Goal: Communication & Community: Answer question/provide support

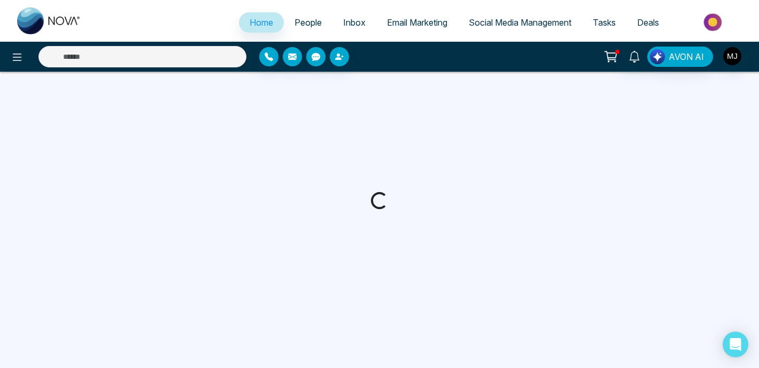
select select "*"
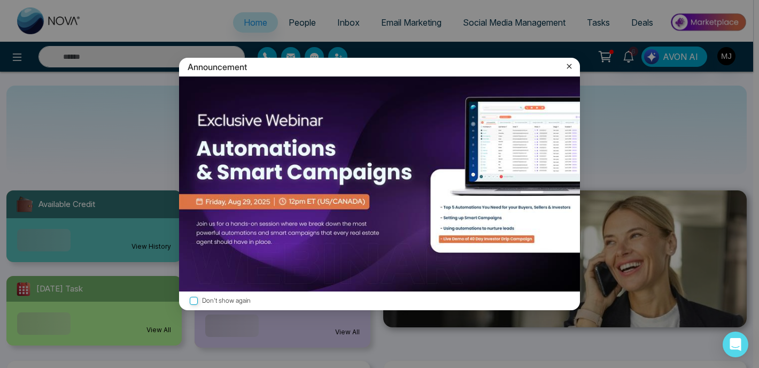
click at [570, 67] on icon at bounding box center [569, 66] width 5 height 5
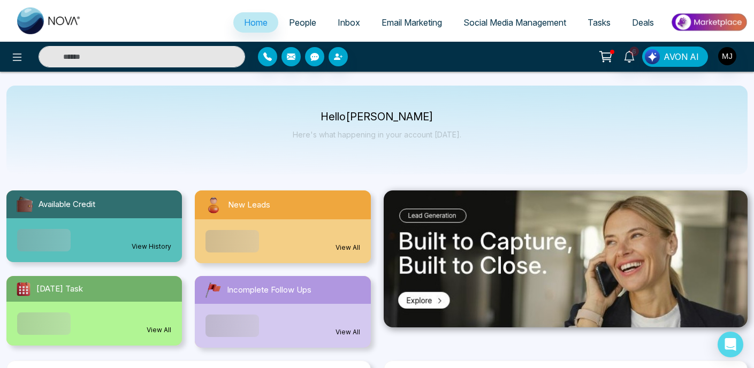
click at [173, 59] on input "text" at bounding box center [142, 56] width 206 height 21
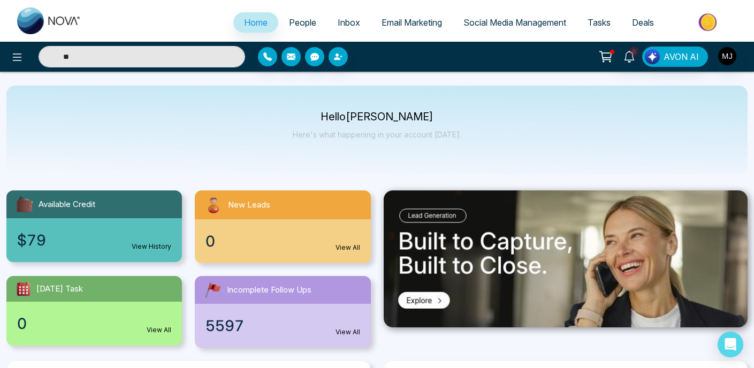
type input "*"
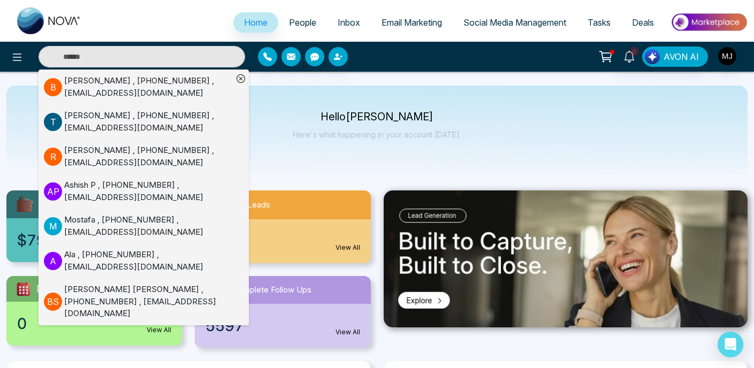
click at [120, 149] on div "[PERSON_NAME] , [PHONE_NUMBER] , [EMAIL_ADDRESS][DOMAIN_NAME]" at bounding box center [148, 156] width 168 height 24
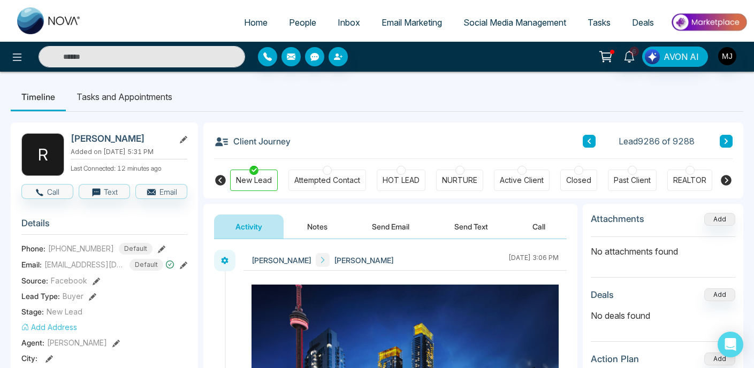
click at [266, 140] on h3 "Client Journey" at bounding box center [252, 141] width 76 height 16
click at [287, 138] on h3 "Client Journey" at bounding box center [252, 141] width 76 height 16
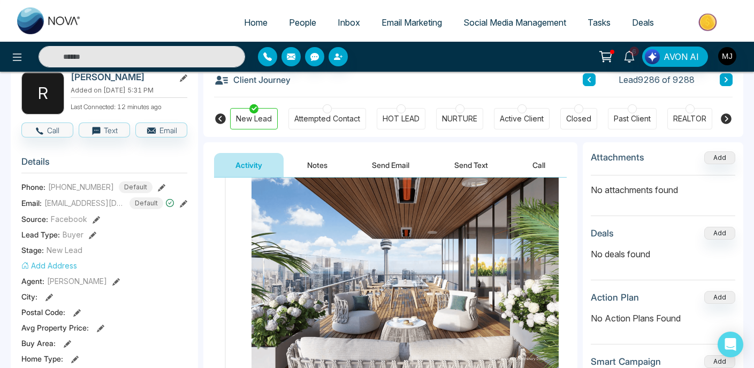
scroll to position [632, 0]
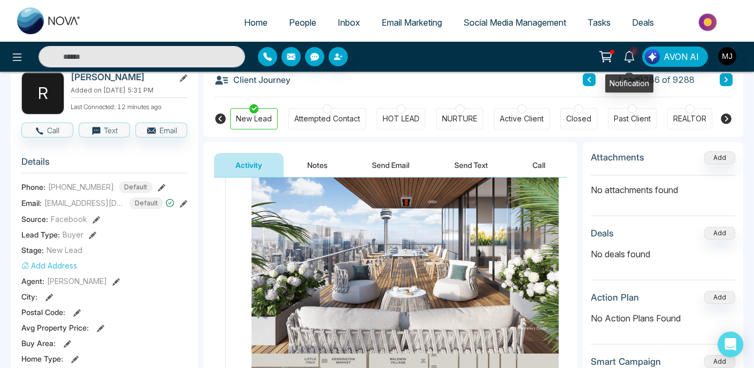
click at [633, 59] on icon at bounding box center [629, 57] width 12 height 12
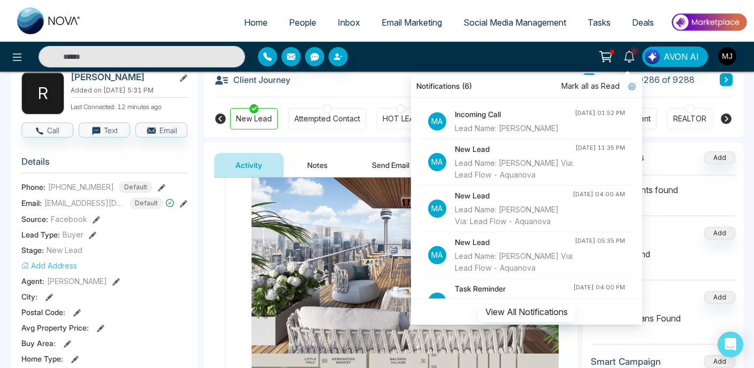
scroll to position [0, 0]
click at [397, 75] on div "Client Journey Lead 9286 of 9288" at bounding box center [473, 79] width 518 height 36
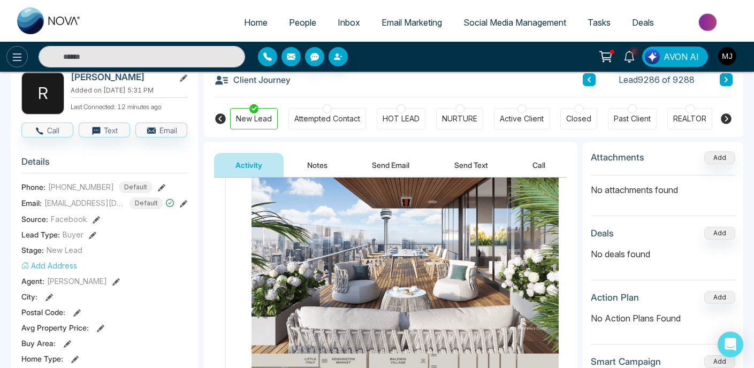
click at [20, 61] on icon at bounding box center [17, 57] width 13 height 13
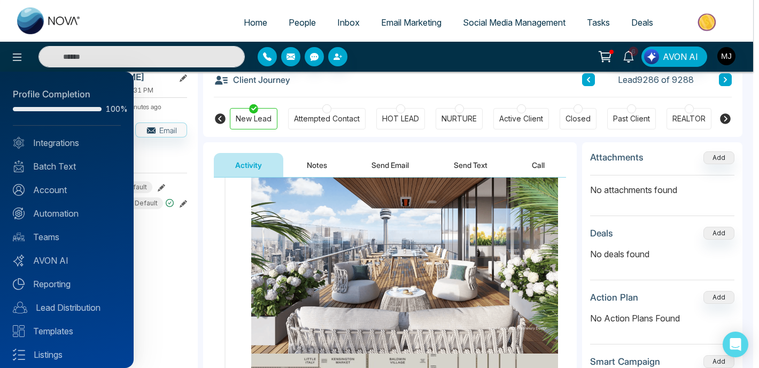
click at [39, 25] on div at bounding box center [379, 184] width 759 height 368
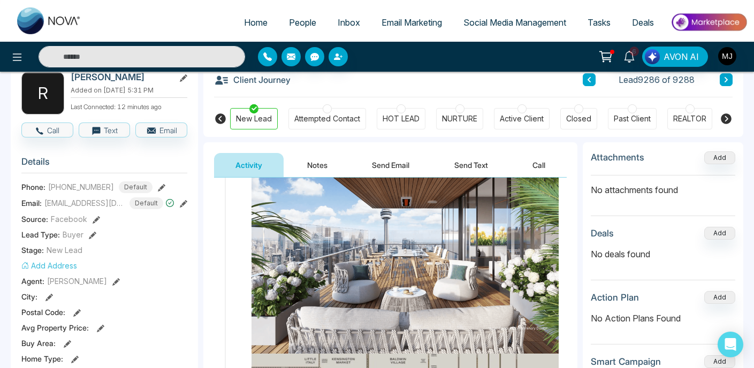
click at [39, 25] on img at bounding box center [49, 20] width 64 height 27
select select "*"
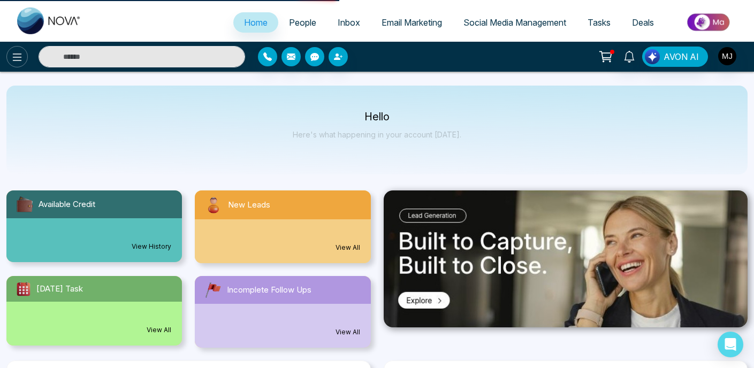
click at [17, 63] on icon at bounding box center [17, 57] width 13 height 13
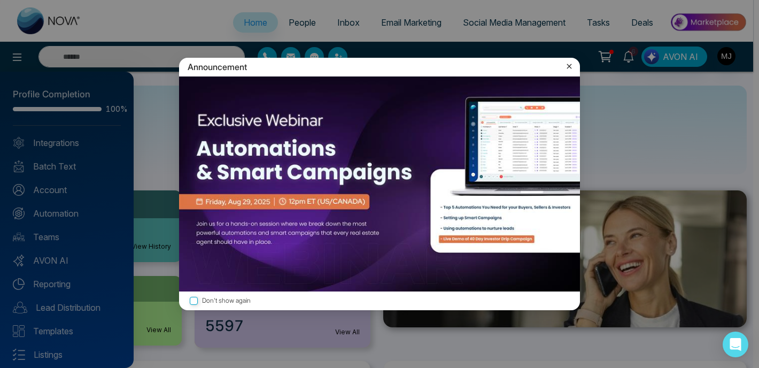
click at [152, 87] on div "Announcement Don't show again" at bounding box center [379, 184] width 759 height 368
click at [570, 69] on icon at bounding box center [569, 66] width 11 height 11
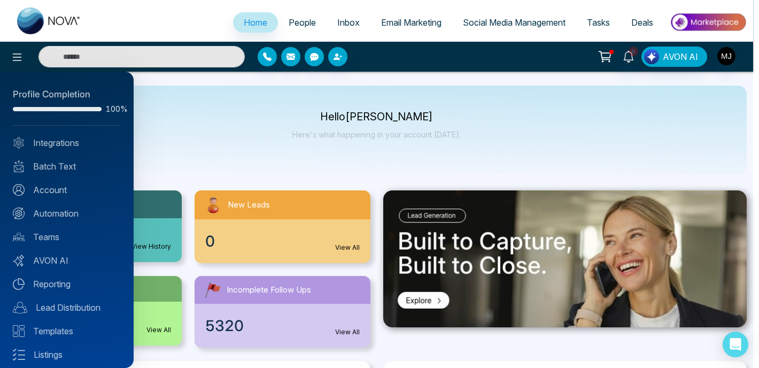
click at [218, 126] on div at bounding box center [379, 184] width 759 height 368
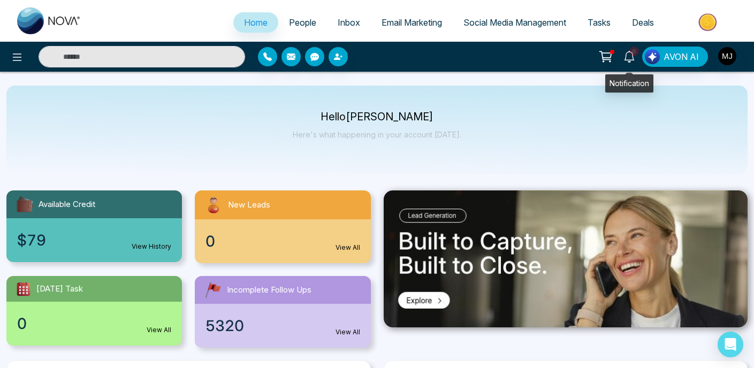
click at [629, 57] on icon at bounding box center [629, 57] width 12 height 12
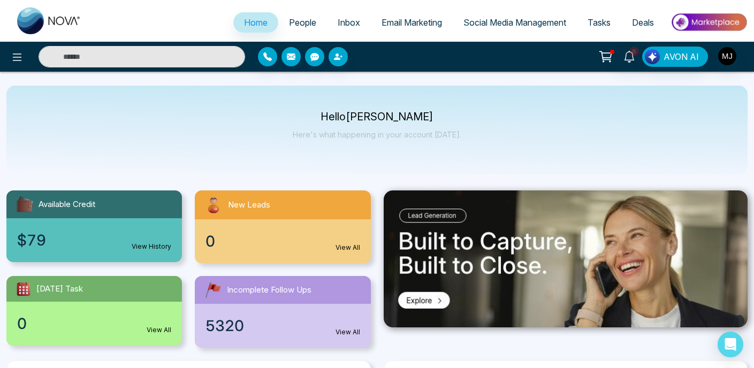
click at [697, 134] on div "Hello [PERSON_NAME] Here's what happening in your account [DATE]." at bounding box center [376, 130] width 741 height 89
click at [337, 26] on span "Inbox" at bounding box center [348, 22] width 22 height 11
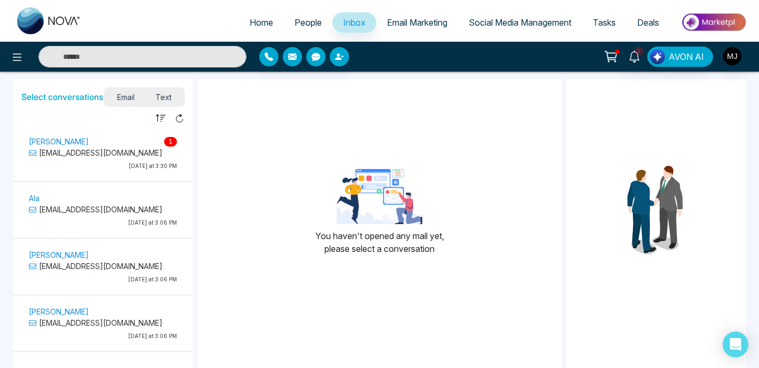
click at [107, 155] on p "[EMAIL_ADDRESS][DOMAIN_NAME]" at bounding box center [103, 152] width 148 height 11
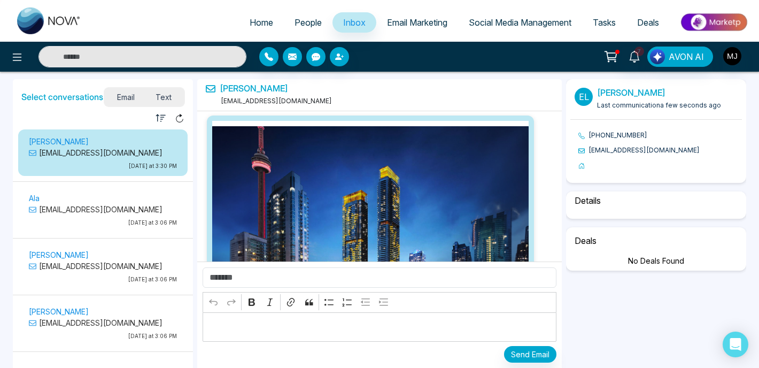
scroll to position [2913, 0]
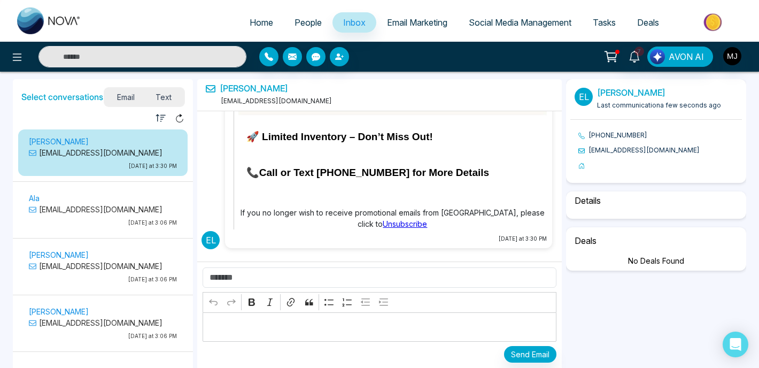
select select "****"
select select "******"
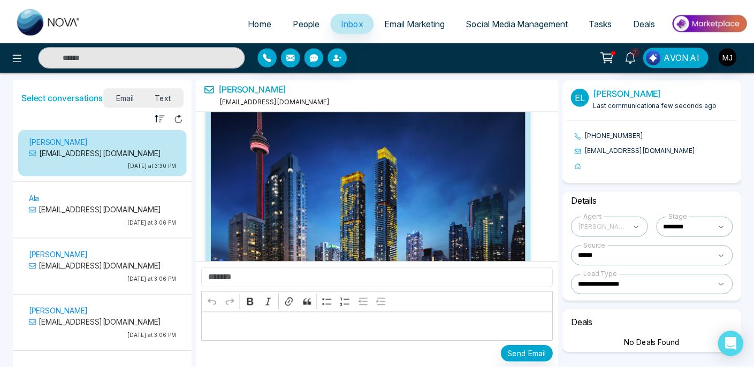
scroll to position [24, 0]
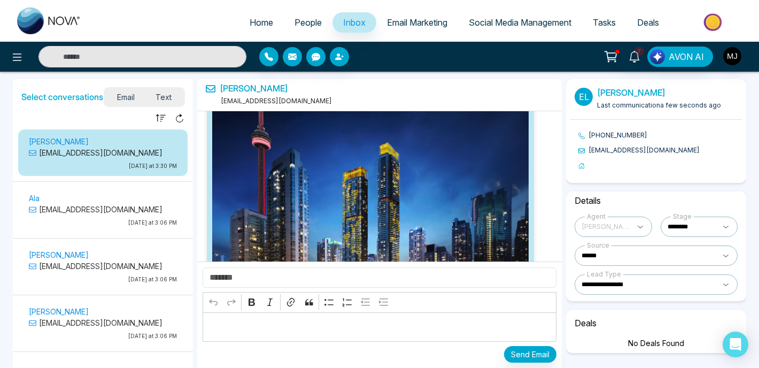
click at [227, 89] on link "[PERSON_NAME]" at bounding box center [254, 88] width 68 height 10
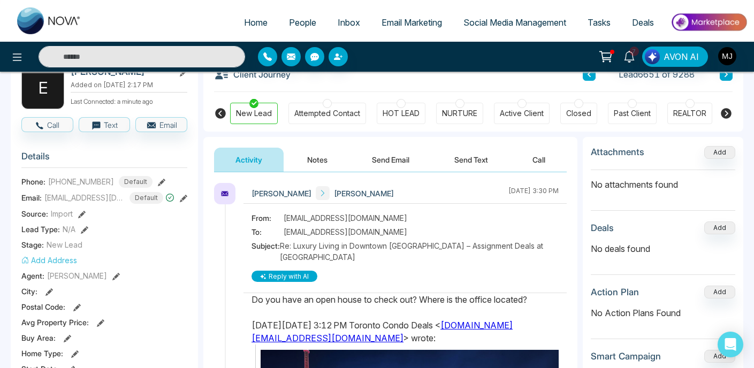
scroll to position [93, 0]
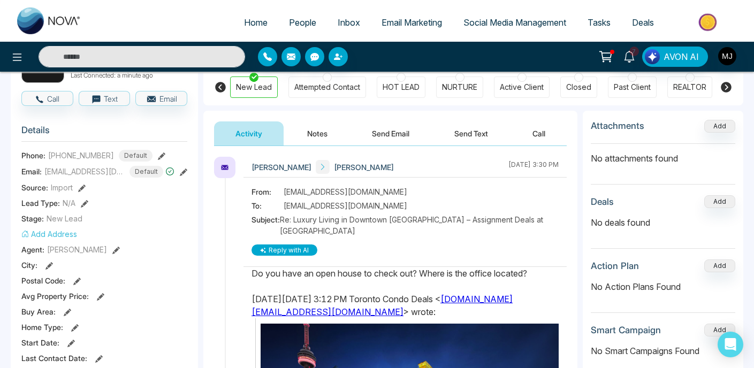
click at [378, 272] on div "Do you have an open house to check out? Where is the office located?" at bounding box center [404, 273] width 307 height 13
click at [411, 273] on div "Do you have an open house to check out? Where is the office located?" at bounding box center [404, 273] width 307 height 13
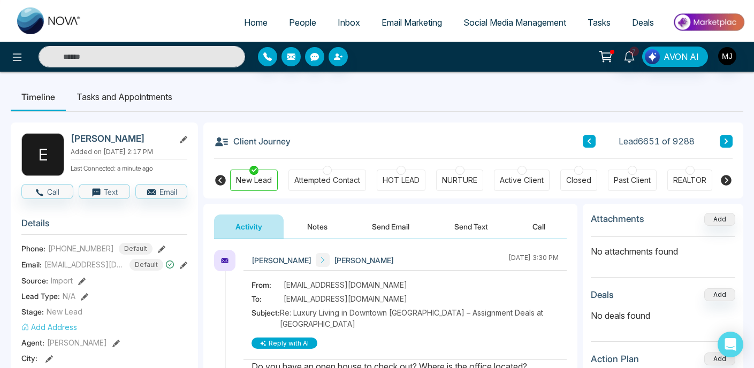
scroll to position [0, 0]
click at [329, 299] on span "[EMAIL_ADDRESS][DOMAIN_NAME]" at bounding box center [345, 298] width 124 height 11
click at [357, 303] on span "[EMAIL_ADDRESS][DOMAIN_NAME]" at bounding box center [345, 298] width 124 height 11
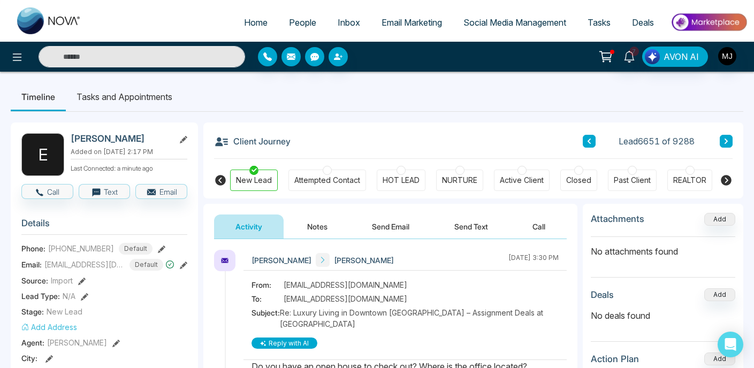
click at [357, 303] on span "[EMAIL_ADDRESS][DOMAIN_NAME]" at bounding box center [345, 298] width 124 height 11
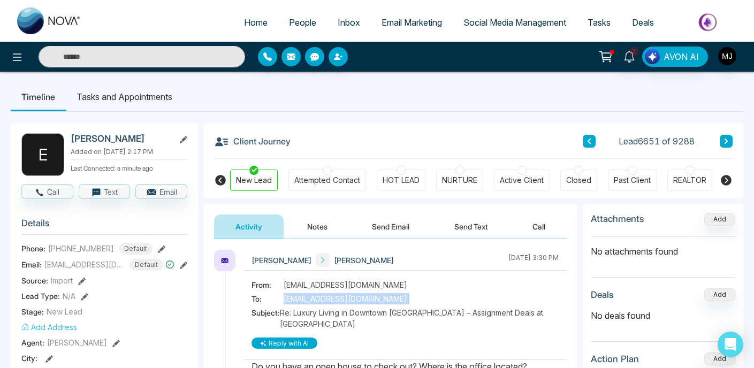
click at [386, 308] on span "Re: Luxury Living in Downtown [GEOGRAPHIC_DATA] – Assignment Deals at [GEOGRAPH…" at bounding box center [419, 318] width 279 height 22
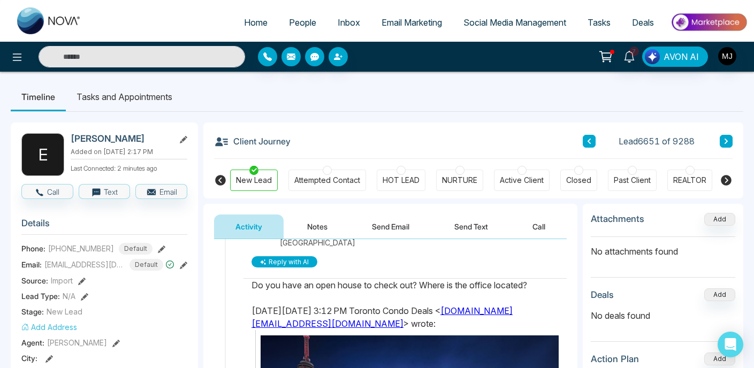
scroll to position [94, 0]
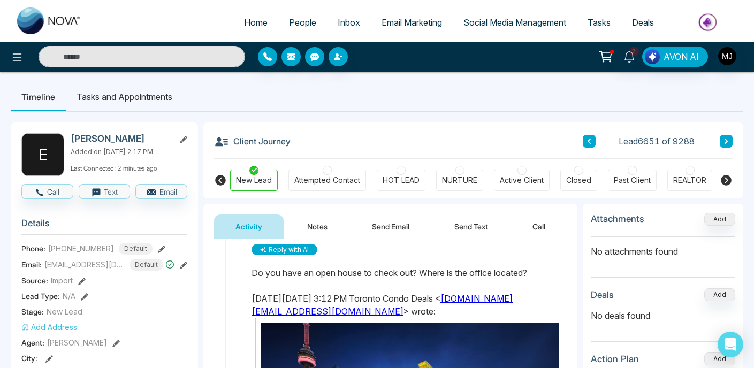
click at [299, 268] on div "Do you have an open house to check out? Where is the office located?" at bounding box center [404, 272] width 307 height 13
click at [363, 277] on div "Do you have an open house to check out? Where is the office located?" at bounding box center [404, 272] width 307 height 13
click at [386, 272] on div "Do you have an open house to check out? Where is the office located?" at bounding box center [404, 272] width 307 height 13
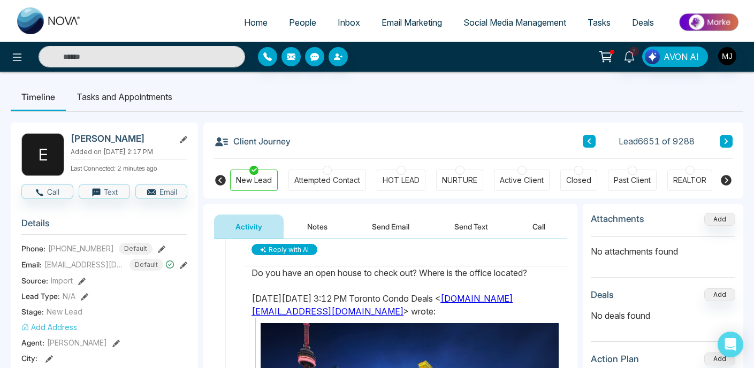
click at [386, 272] on div "Do you have an open house to check out? Where is the office located?" at bounding box center [404, 272] width 307 height 13
click at [436, 274] on div "Do you have an open house to check out? Where is the office located?" at bounding box center [404, 272] width 307 height 13
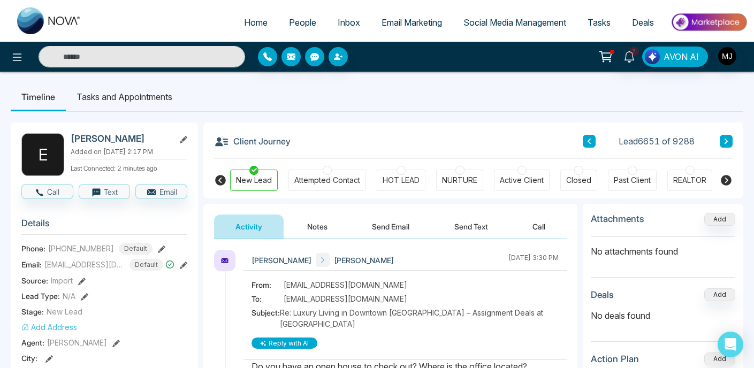
scroll to position [0, 0]
click at [91, 250] on span "[PHONE_NUMBER]" at bounding box center [81, 248] width 66 height 11
click at [75, 246] on span "[PHONE_NUMBER]" at bounding box center [81, 248] width 66 height 11
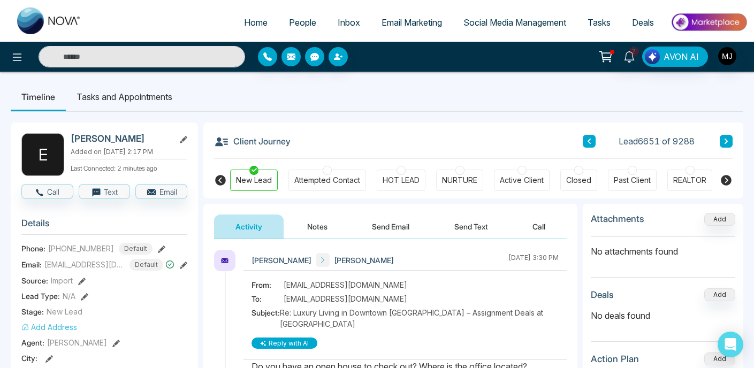
click at [75, 246] on span "[PHONE_NUMBER]" at bounding box center [81, 248] width 66 height 11
click at [77, 246] on span "[PHONE_NUMBER]" at bounding box center [81, 248] width 66 height 11
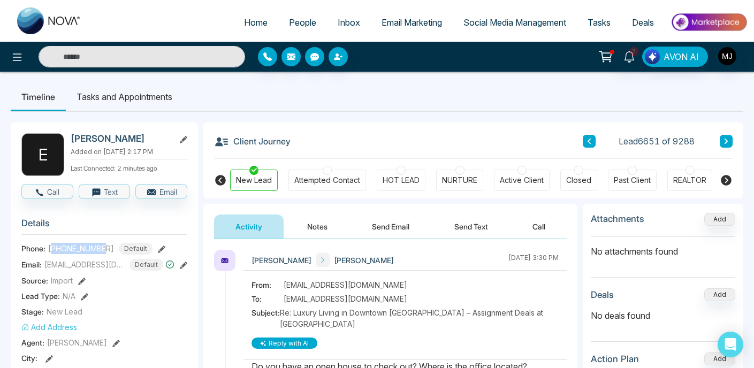
click at [79, 246] on span "[PHONE_NUMBER]" at bounding box center [81, 248] width 66 height 11
click at [70, 239] on section "Details Phone: [PHONE_NUMBER] Default Email: [EMAIL_ADDRESS][DOMAIN_NAME] Defau…" at bounding box center [104, 358] width 166 height 297
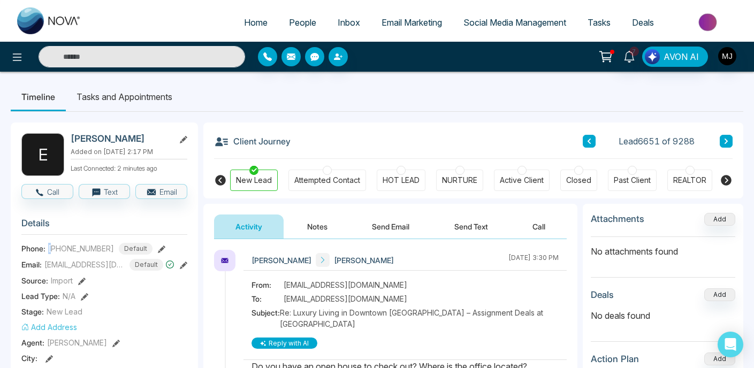
click at [70, 239] on section "Details Phone: [PHONE_NUMBER] Default Email: [EMAIL_ADDRESS][DOMAIN_NAME] Defau…" at bounding box center [104, 358] width 166 height 297
click at [76, 249] on span "[PHONE_NUMBER]" at bounding box center [81, 248] width 66 height 11
click at [88, 248] on span "[PHONE_NUMBER]" at bounding box center [81, 248] width 66 height 11
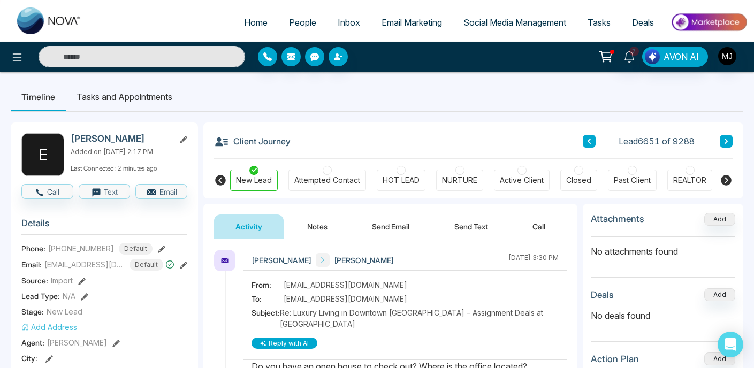
click at [88, 248] on span "[PHONE_NUMBER]" at bounding box center [81, 248] width 66 height 11
click at [84, 246] on span "[PHONE_NUMBER]" at bounding box center [81, 248] width 66 height 11
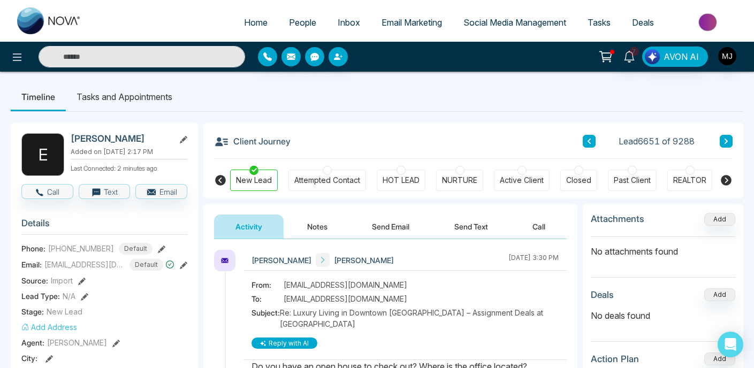
click at [84, 246] on span "[PHONE_NUMBER]" at bounding box center [81, 248] width 66 height 11
click at [103, 248] on span "[PHONE_NUMBER]" at bounding box center [81, 248] width 66 height 11
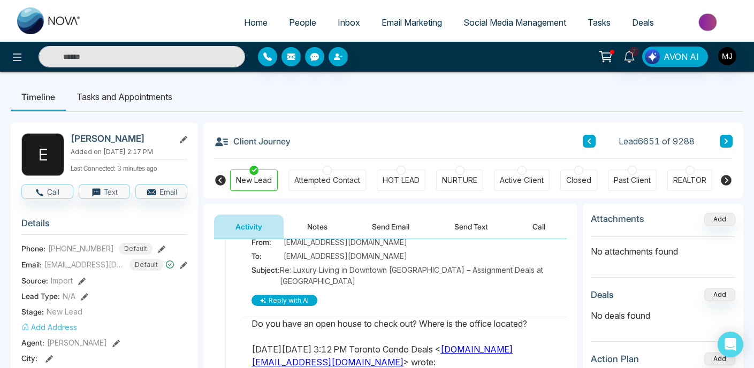
scroll to position [105, 0]
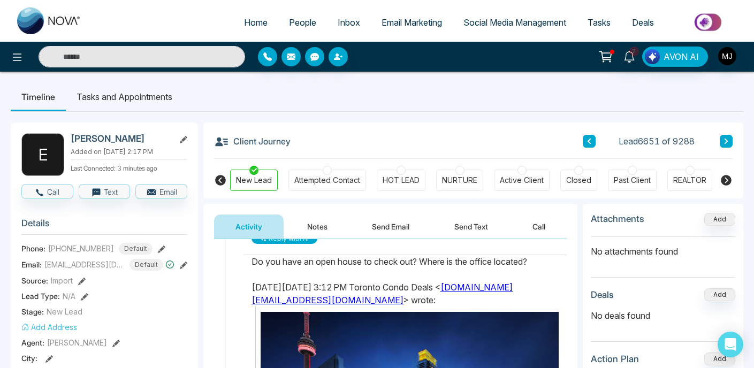
click at [330, 260] on div "Do you have an open house to check out? Where is the office located?" at bounding box center [404, 261] width 307 height 13
click at [368, 264] on div "Do you have an open house to check out? Where is the office located?" at bounding box center [404, 261] width 307 height 13
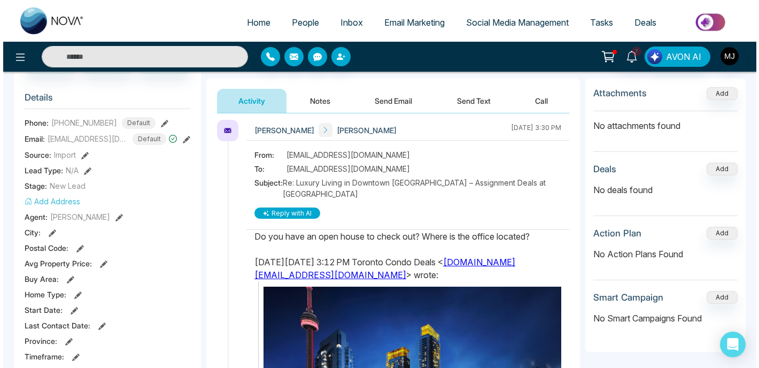
scroll to position [16, 0]
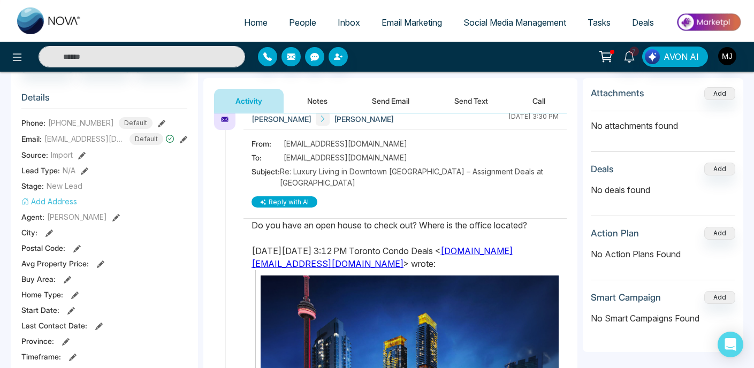
click at [343, 225] on div "Do you have an open house to check out? Where is the office located?" at bounding box center [404, 225] width 307 height 13
click at [330, 222] on div "Do you have an open house to check out? Where is the office located?" at bounding box center [404, 225] width 307 height 13
click at [295, 204] on button "Reply with AI" at bounding box center [284, 201] width 66 height 11
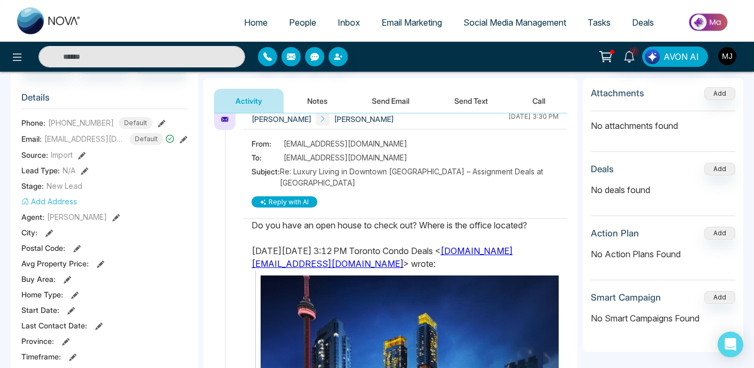
type textarea "**********"
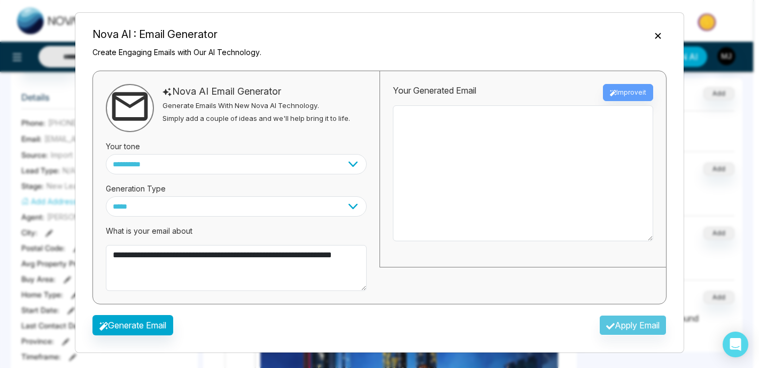
scroll to position [3, 0]
click at [149, 326] on button "Generate Email" at bounding box center [133, 325] width 81 height 20
type textarea "**********"
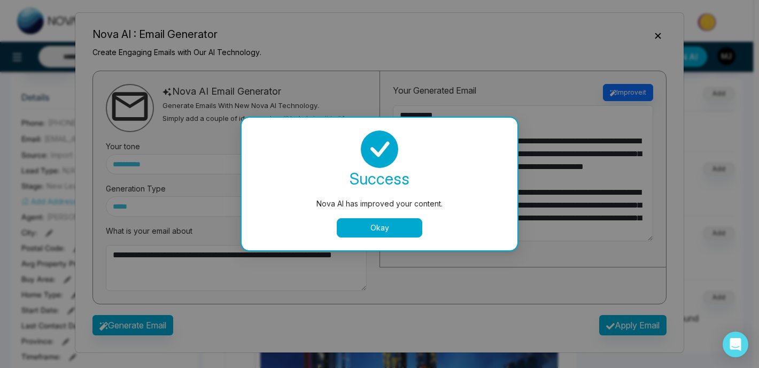
click at [374, 231] on button "Okay" at bounding box center [380, 227] width 86 height 19
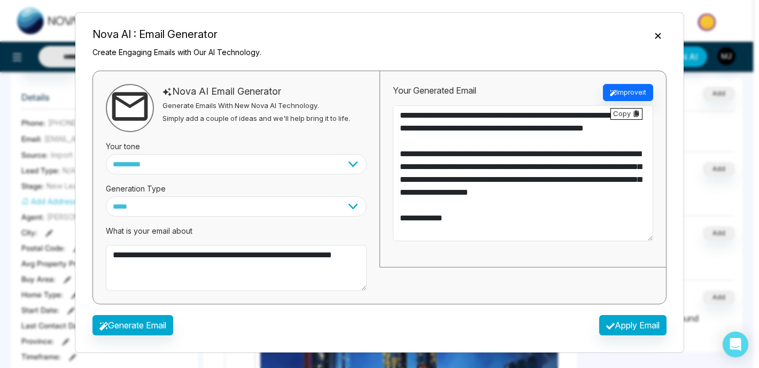
scroll to position [39, 0]
click at [479, 172] on textarea "**********" at bounding box center [523, 173] width 260 height 136
click at [503, 188] on textarea "**********" at bounding box center [523, 173] width 260 height 136
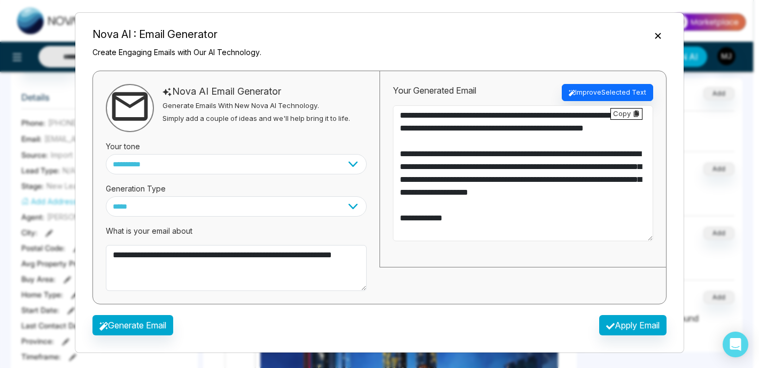
click at [503, 188] on textarea "**********" at bounding box center [523, 173] width 260 height 136
click at [542, 192] on textarea "**********" at bounding box center [523, 173] width 260 height 136
click at [179, 163] on select "**********" at bounding box center [236, 164] width 261 height 20
select select "*******"
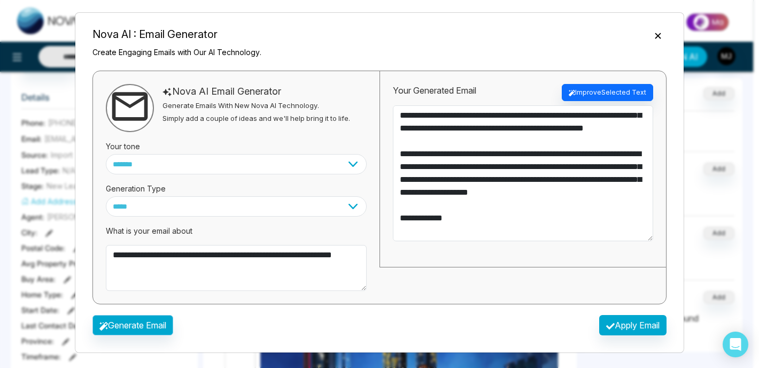
click at [134, 321] on button "Generate Email" at bounding box center [133, 325] width 81 height 20
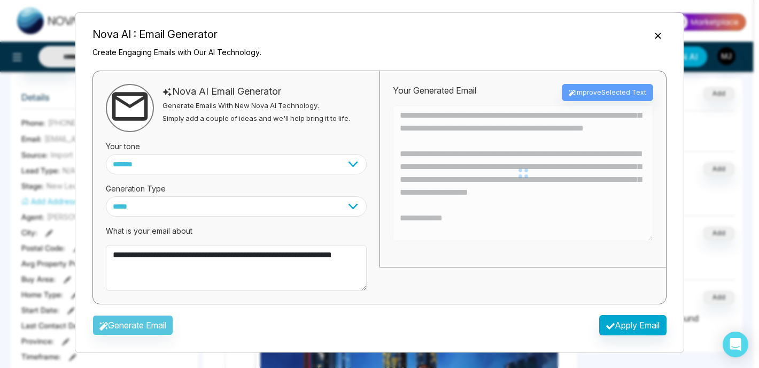
type textarea "**********"
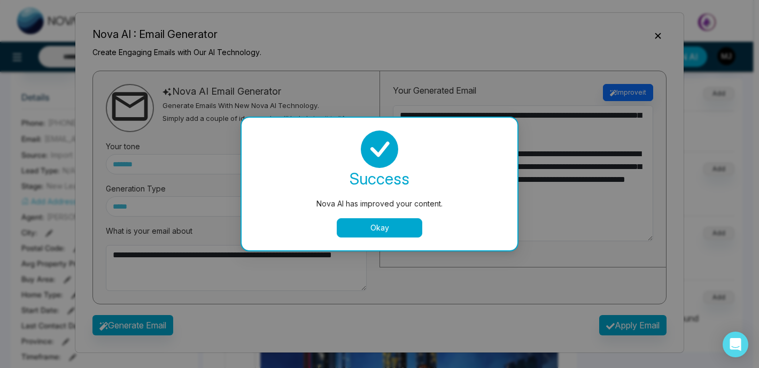
click at [410, 222] on button "Okay" at bounding box center [380, 227] width 86 height 19
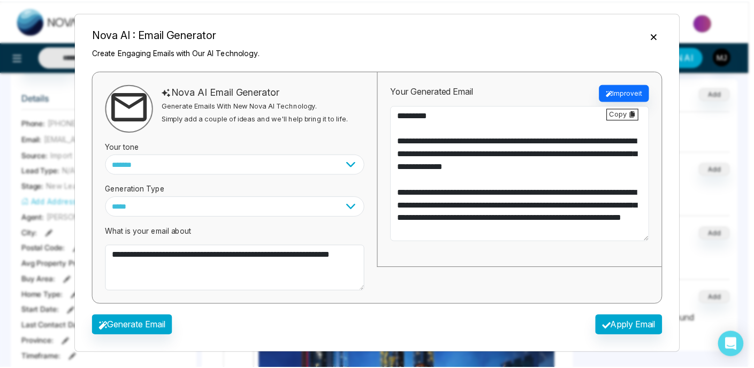
scroll to position [0, 0]
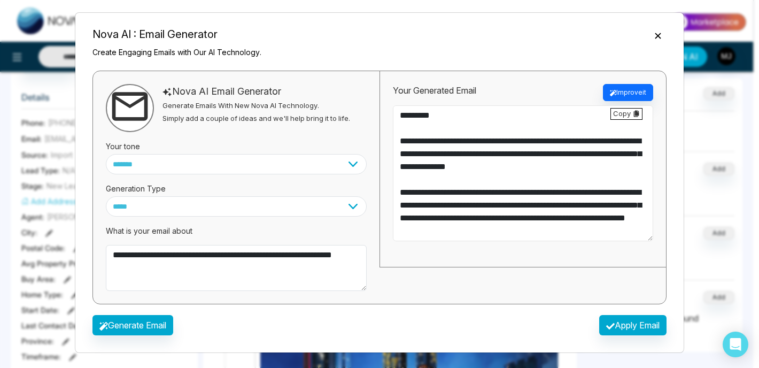
click at [514, 159] on textarea "**********" at bounding box center [523, 173] width 260 height 136
click at [540, 188] on textarea "**********" at bounding box center [523, 173] width 260 height 136
click at [657, 34] on icon "Close" at bounding box center [658, 35] width 11 height 11
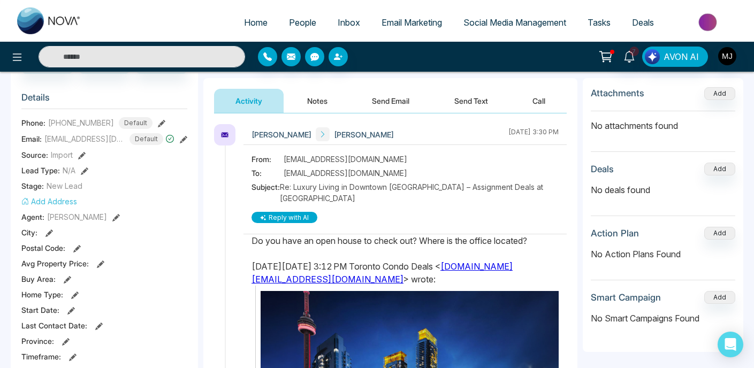
click at [266, 94] on button "Activity" at bounding box center [249, 101] width 70 height 24
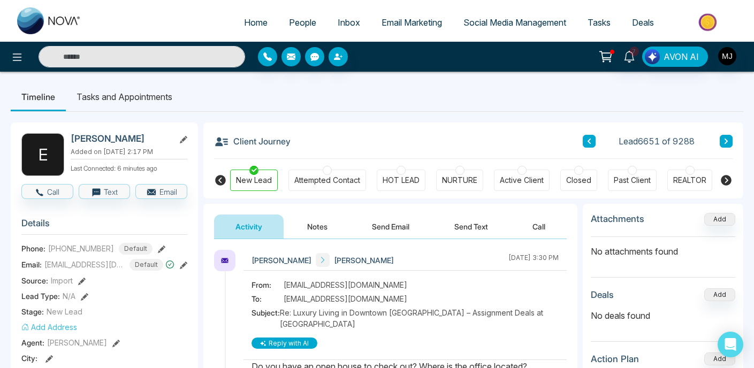
click at [316, 262] on span at bounding box center [323, 260] width 14 height 14
click at [334, 262] on span "[PERSON_NAME]" at bounding box center [364, 260] width 60 height 11
click at [364, 308] on span "Re: Luxury Living in Downtown [GEOGRAPHIC_DATA] – Assignment Deals at [GEOGRAPH…" at bounding box center [419, 318] width 279 height 22
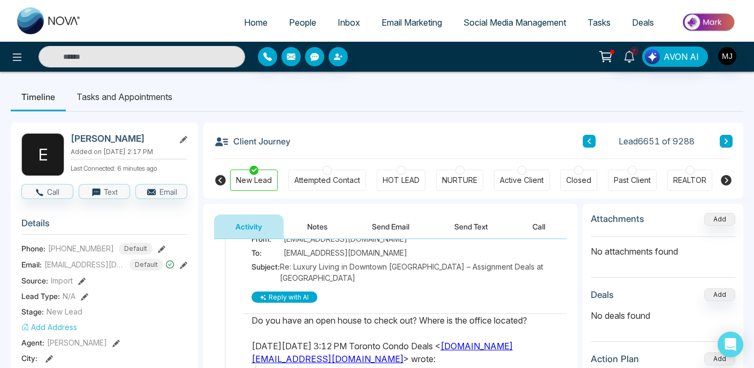
click at [388, 225] on button "Send Email" at bounding box center [390, 226] width 80 height 24
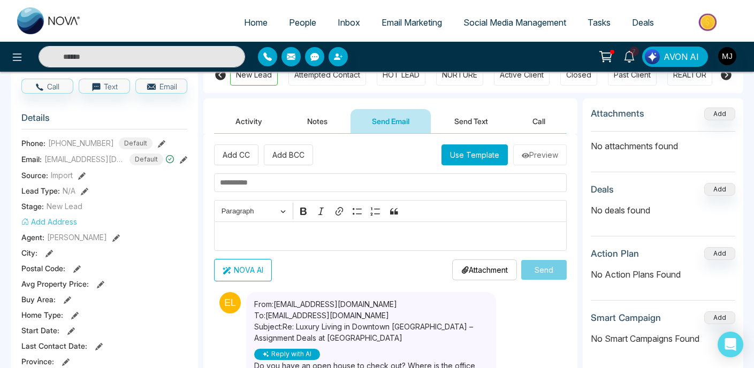
scroll to position [75, 0]
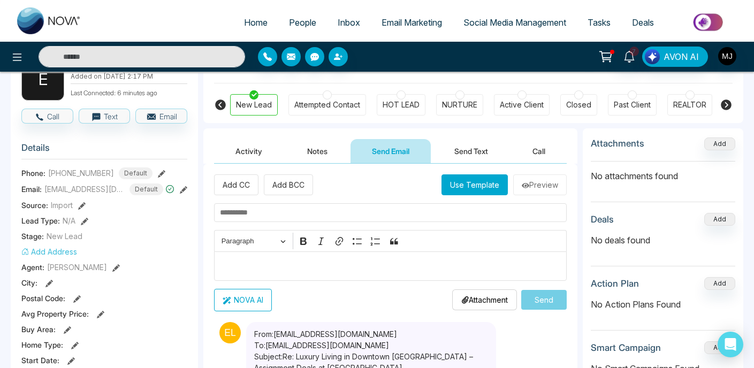
click at [256, 154] on button "Activity" at bounding box center [249, 151] width 70 height 24
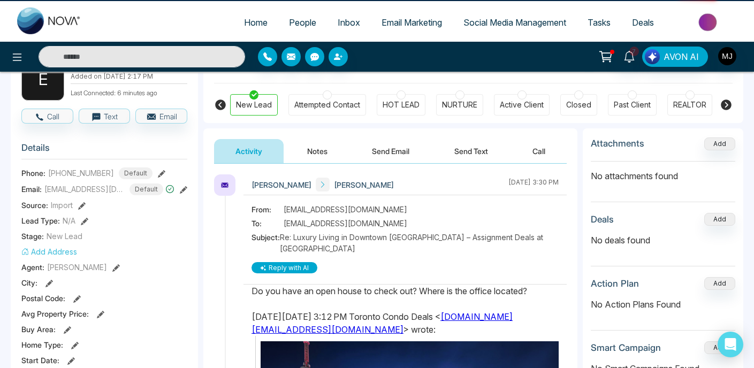
click at [385, 156] on button "Send Email" at bounding box center [390, 151] width 80 height 24
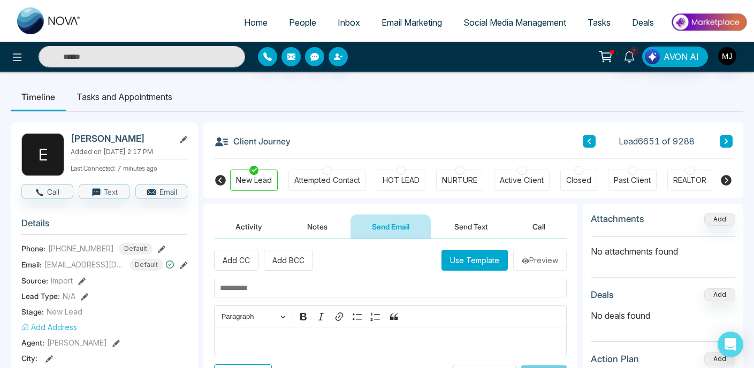
click at [244, 228] on button "Activity" at bounding box center [249, 226] width 70 height 24
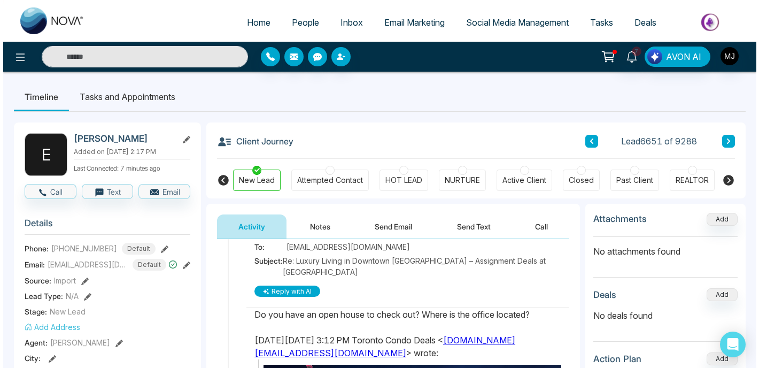
scroll to position [61, 0]
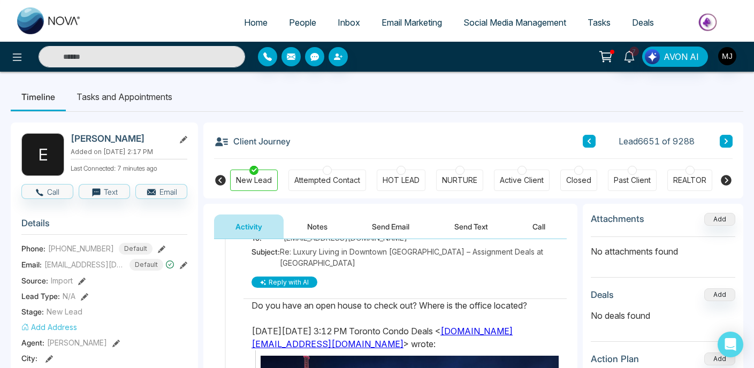
click at [352, 307] on div "Do you have an open house to check out? Where is the office located?" at bounding box center [404, 305] width 307 height 13
click at [728, 62] on img "button" at bounding box center [727, 56] width 18 height 18
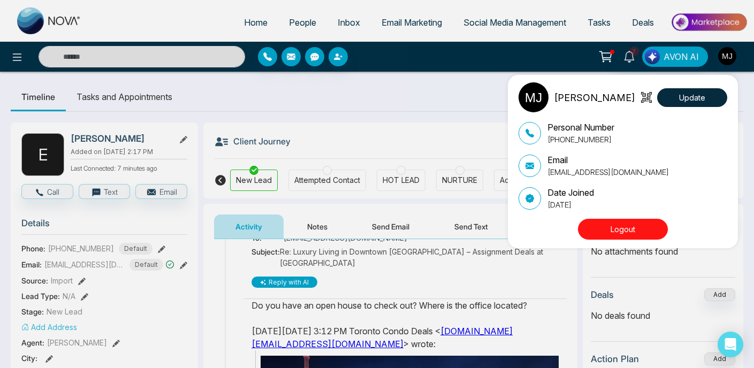
click at [436, 87] on div "[PERSON_NAME][DEMOGRAPHIC_DATA] Update Personal Number [PHONE_NUMBER] Email [EM…" at bounding box center [377, 184] width 754 height 368
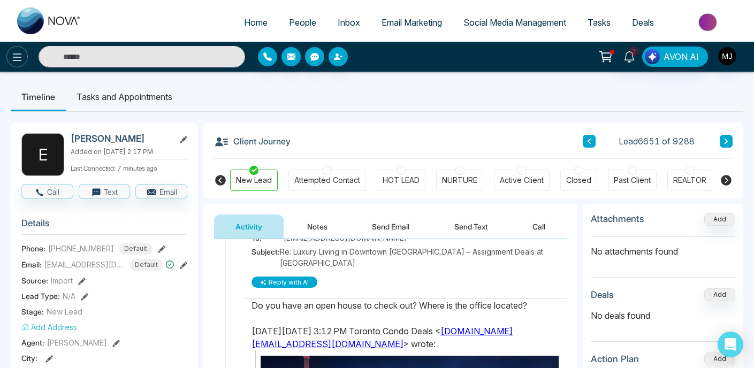
click at [23, 62] on icon at bounding box center [17, 57] width 13 height 13
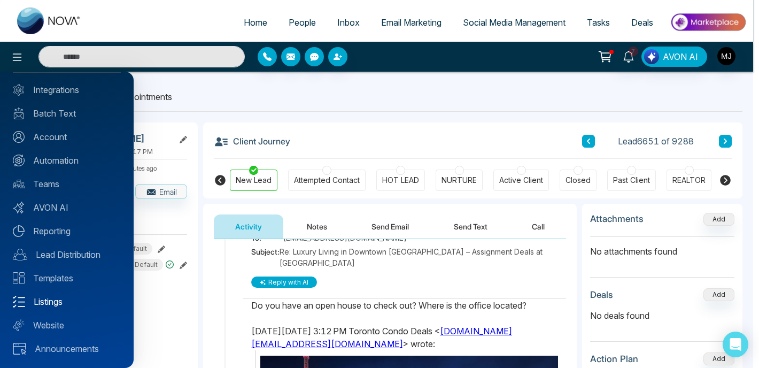
scroll to position [52, 0]
click at [53, 142] on link "Account" at bounding box center [67, 137] width 108 height 13
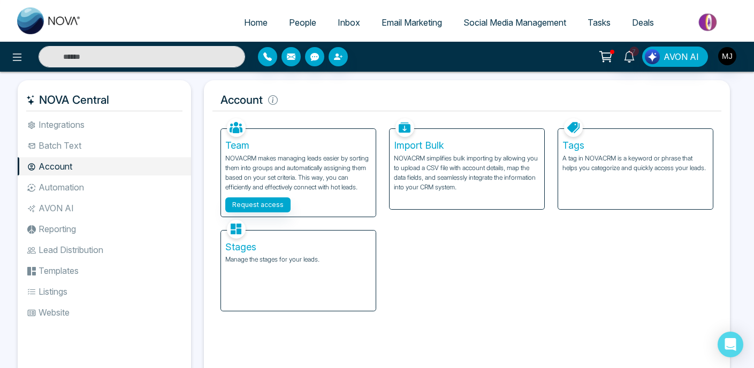
click at [72, 24] on img at bounding box center [49, 20] width 64 height 27
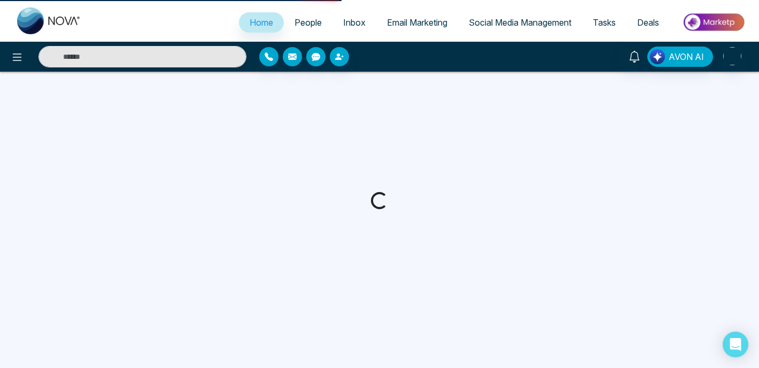
select select "*"
